Goal: Task Accomplishment & Management: Manage account settings

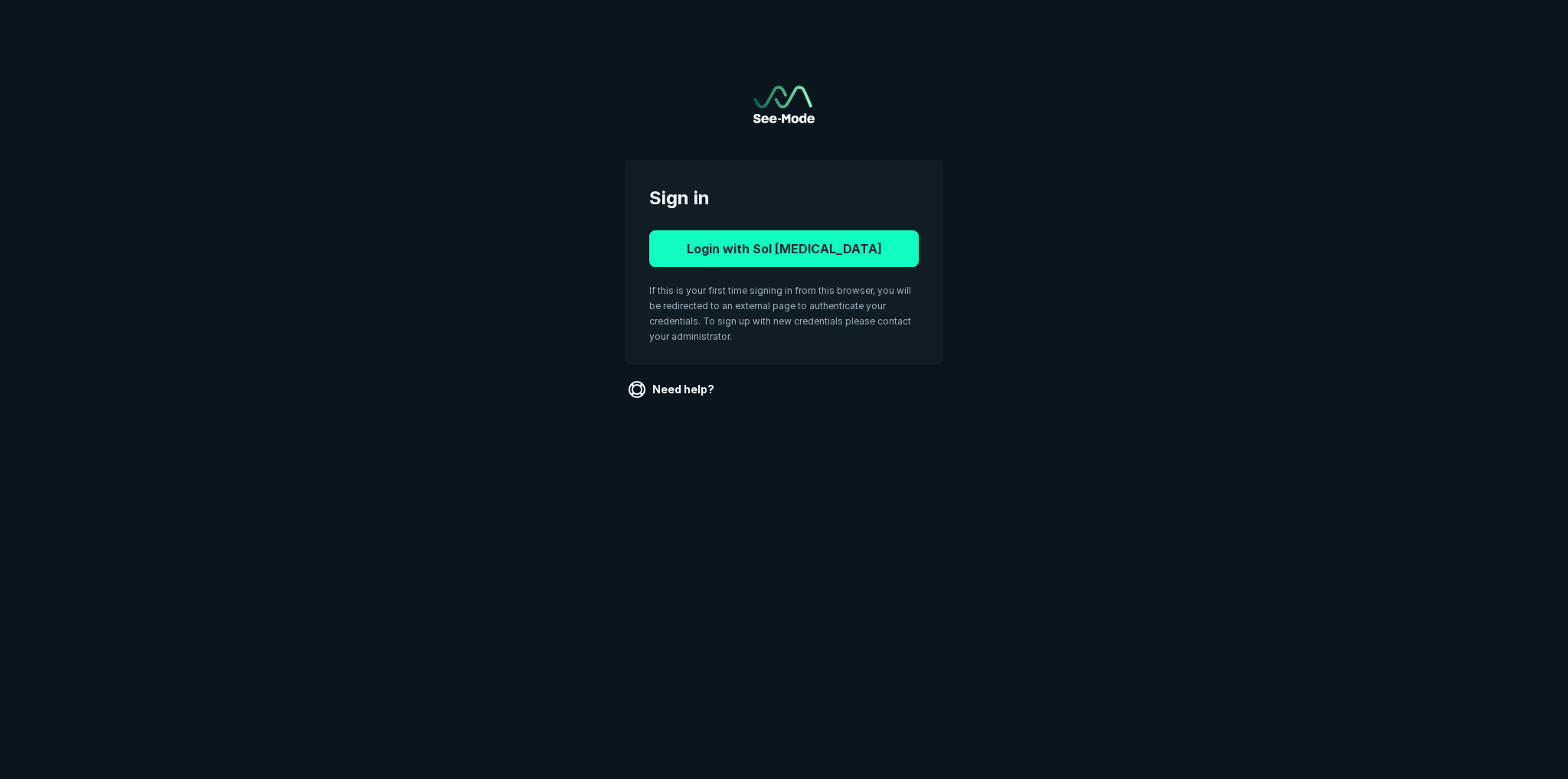
click at [765, 247] on button "Login with Sol [MEDICAL_DATA]" at bounding box center [784, 248] width 270 height 37
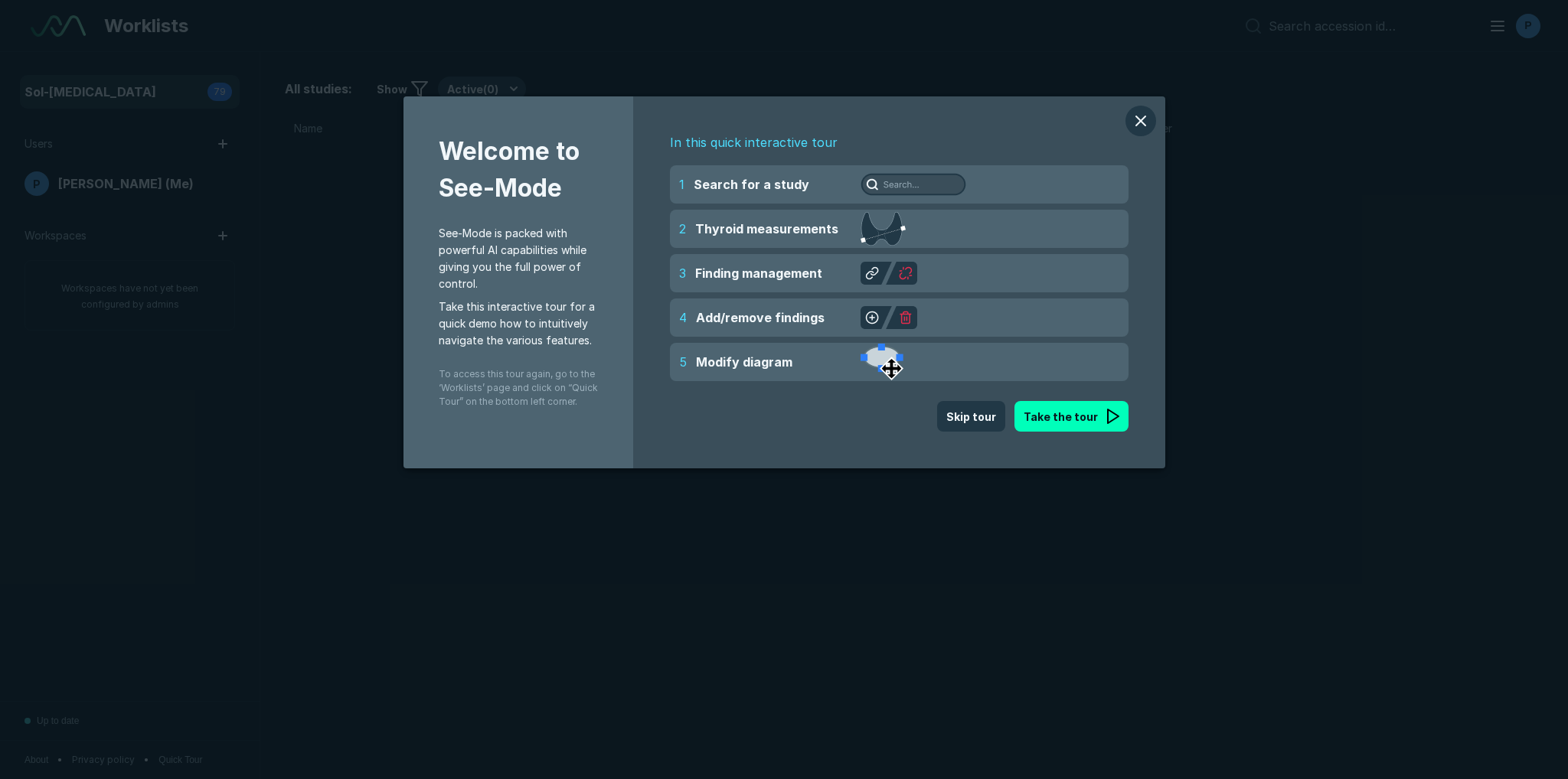
scroll to position [5206, 9021]
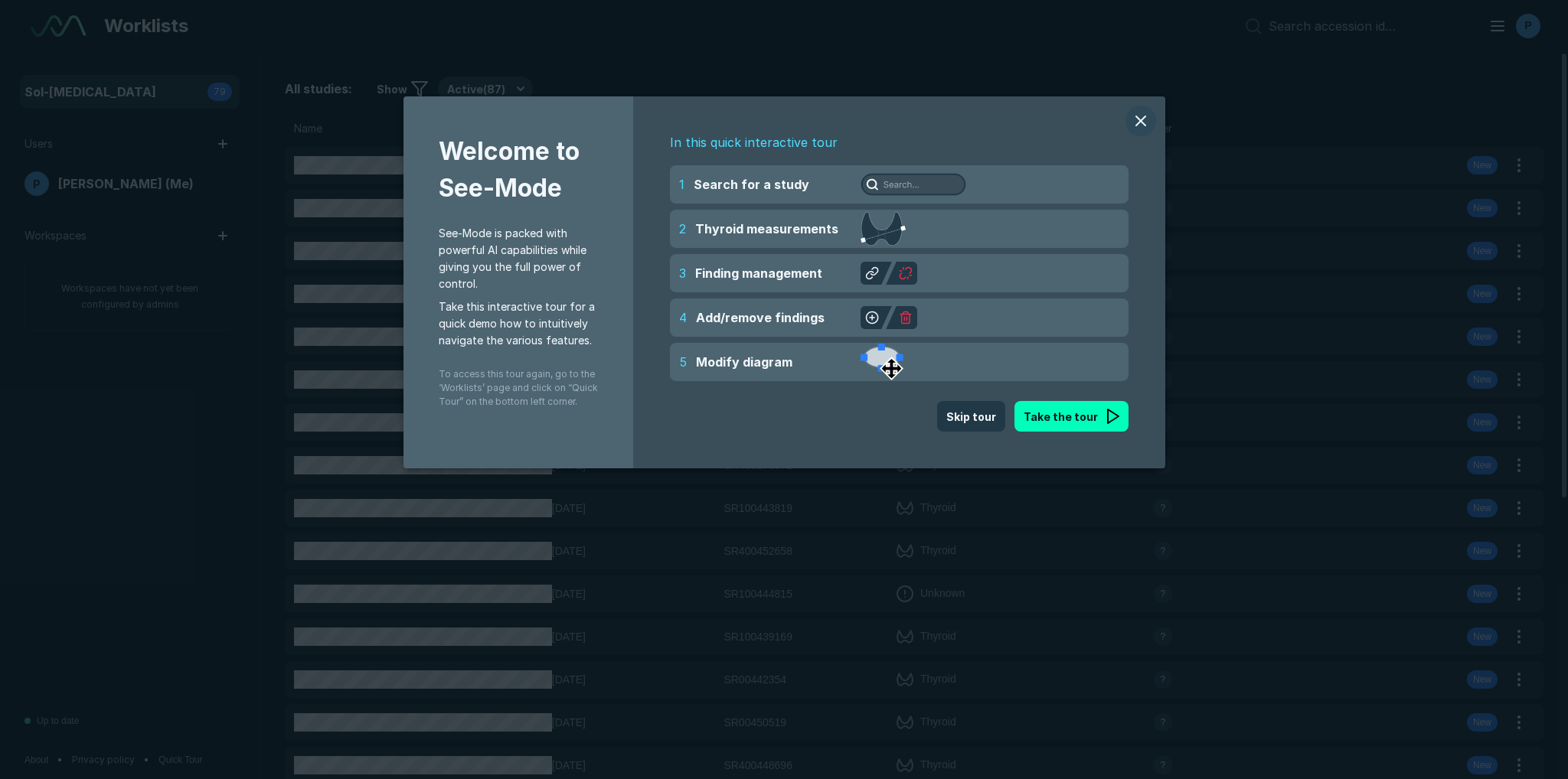
click at [1136, 123] on button "modal" at bounding box center [1140, 121] width 31 height 31
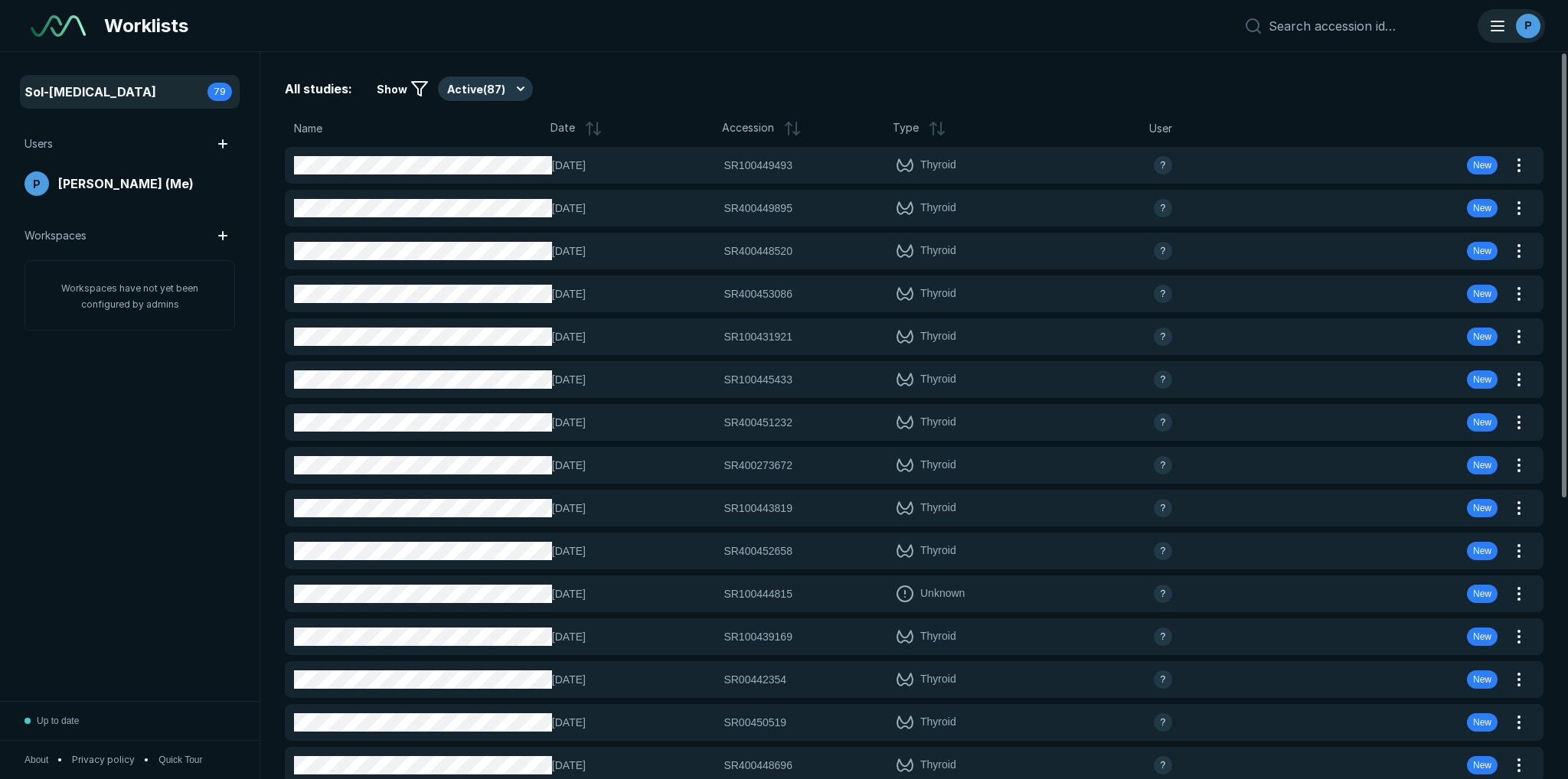
click at [1522, 24] on div "P" at bounding box center [1528, 26] width 25 height 25
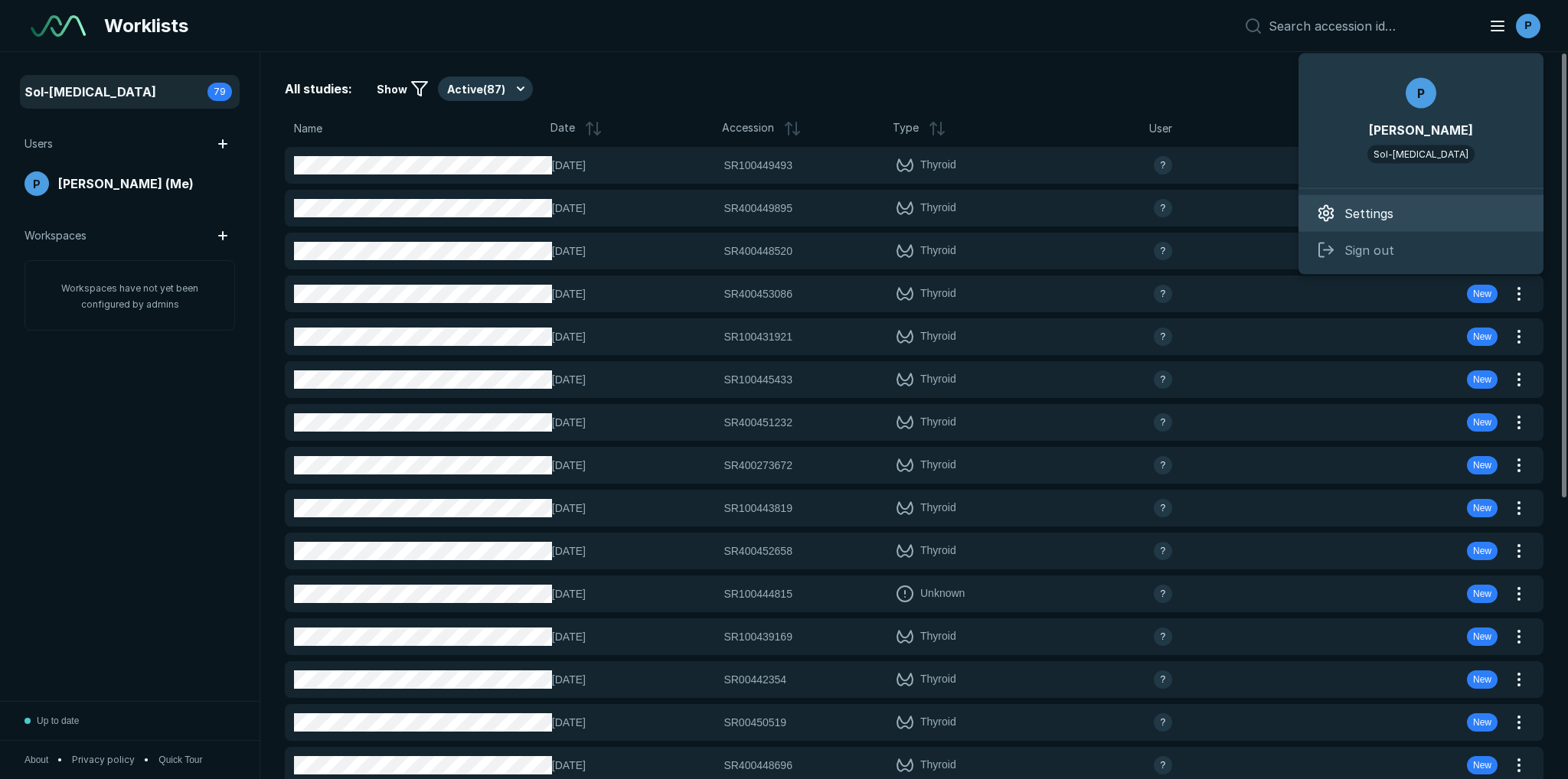
click at [1381, 212] on span "Settings" at bounding box center [1368, 213] width 49 height 18
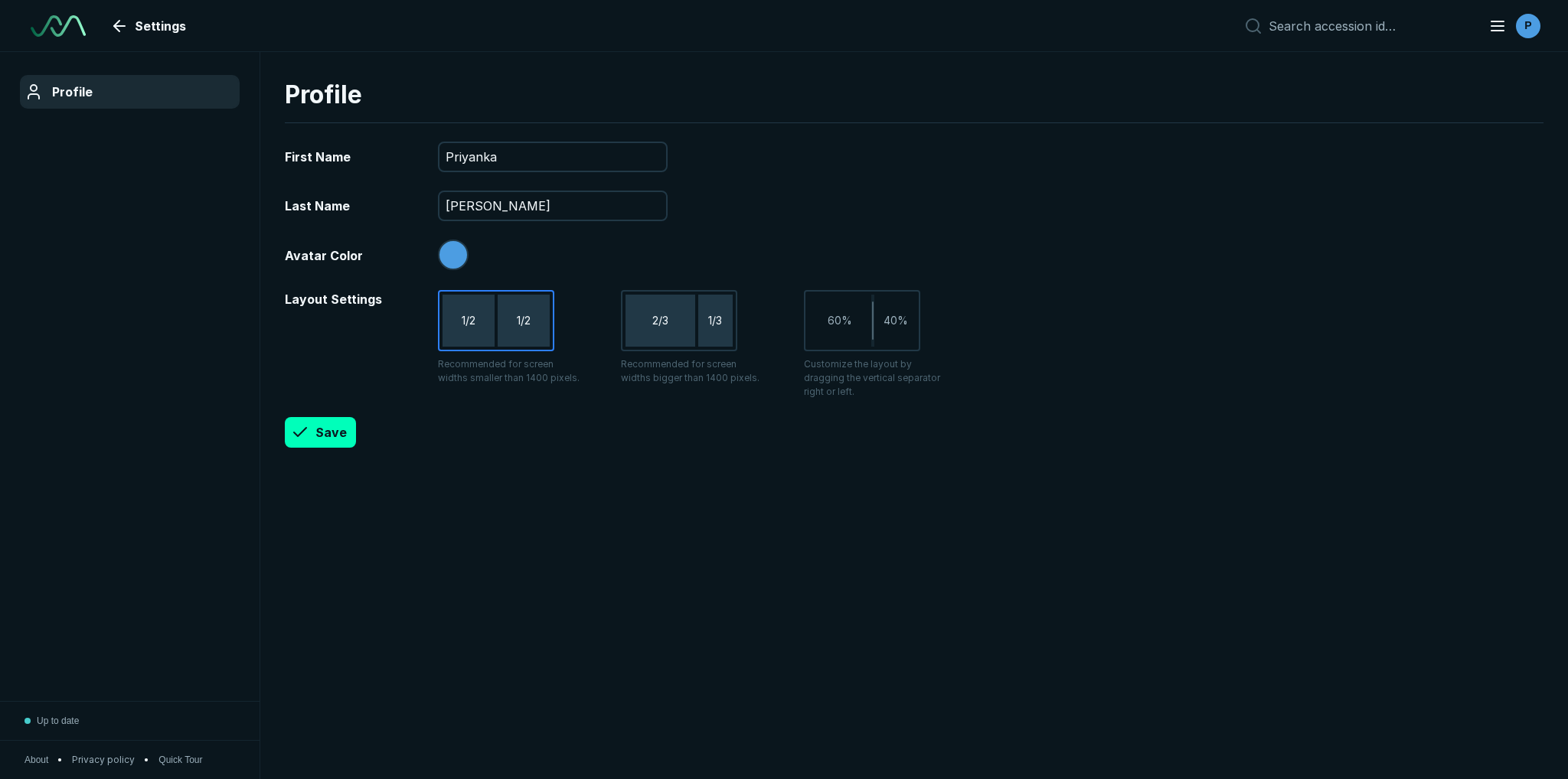
scroll to position [4961, 7606]
